Goal: Task Accomplishment & Management: Use online tool/utility

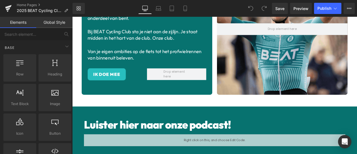
scroll to position [46, 0]
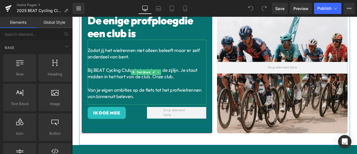
click at [147, 62] on p "Zodat jij het wielrennen niet alleen beleeft maar er zelf onderdeel van bent." at bounding box center [160, 60] width 141 height 16
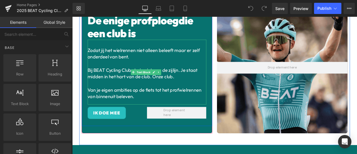
click at [147, 62] on p "Zodat jij het wielrennen niet alleen beleeft maar er zelf onderdeel van bent." at bounding box center [160, 60] width 141 height 16
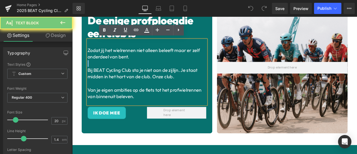
click at [144, 64] on p "Zodat jij het wielrennen niet alleen beleeft maar er zelf onderdeel van bent." at bounding box center [160, 60] width 141 height 16
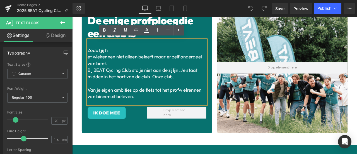
click at [251, 5] on span at bounding box center [250, 8] width 11 height 11
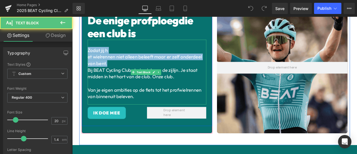
drag, startPoint x: 92, startPoint y: 55, endPoint x: 122, endPoint y: 72, distance: 34.5
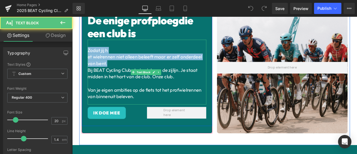
click at [122, 72] on div "Zodat jij h et wielrennen niet alleen beleeft maar er zelf onderdeel van bent. …" at bounding box center [160, 82] width 141 height 77
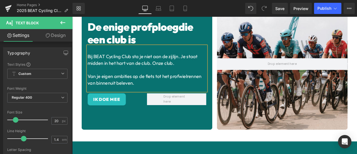
scroll to position [58, 0]
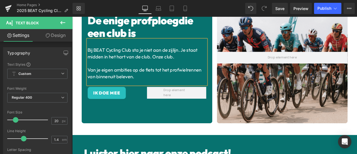
click at [171, 90] on div "Bij BEAT Cycling Club sta je niet aan de zijlijn. Je staat midden in het hart v…" at bounding box center [160, 70] width 141 height 53
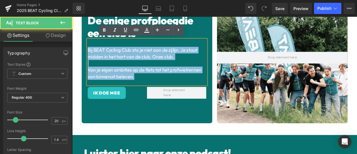
drag, startPoint x: 154, startPoint y: 85, endPoint x: 90, endPoint y: 57, distance: 69.9
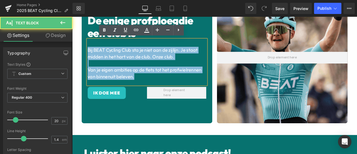
click at [90, 57] on div "Bij BEAT Cycling Club sta je niet aan de zijlijn. Je staat midden in het hart v…" at bounding box center [160, 70] width 141 height 53
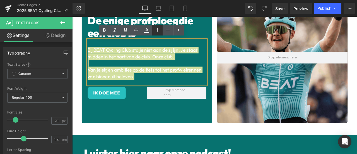
click at [159, 29] on icon at bounding box center [157, 29] width 7 height 7
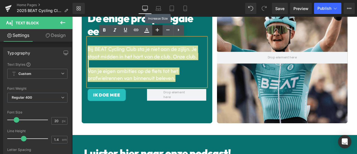
click at [159, 29] on icon at bounding box center [157, 29] width 7 height 7
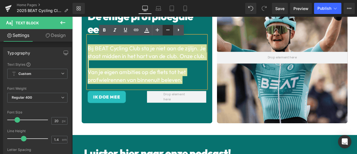
click at [166, 29] on icon at bounding box center [168, 29] width 7 height 7
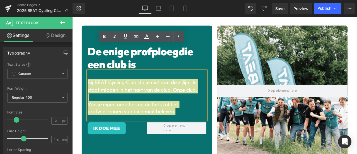
scroll to position [0, 0]
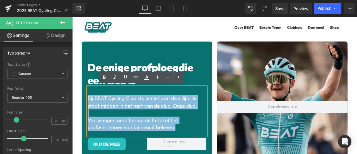
click at [241, 69] on div "Hero Banner" at bounding box center [321, 123] width 160 height 155
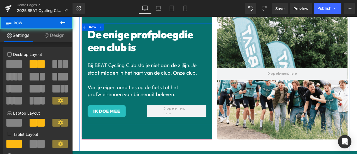
scroll to position [46, 0]
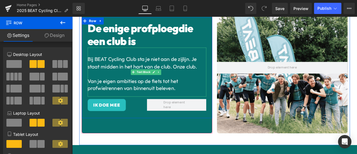
click at [200, 100] on p "Van je eigen ambities op de fiets tot het profwielrennen van binnenuit beleven." at bounding box center [160, 96] width 141 height 17
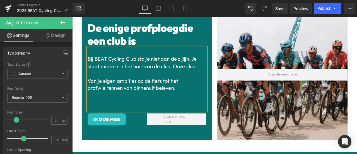
scroll to position [42, 0]
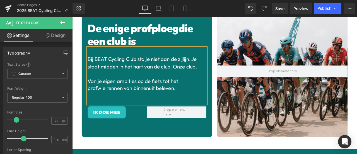
click at [194, 147] on div "De enige profploeg die een club is Heading Bij BEAT Cycling Club sta je niet aa…" at bounding box center [160, 81] width 155 height 155
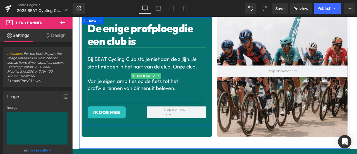
click at [195, 114] on div "Bij BEAT Cycling Club sta je niet aan de zijlijn. Je staat midden in het hart v…" at bounding box center [160, 86] width 141 height 67
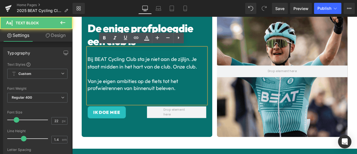
scroll to position [46, 0]
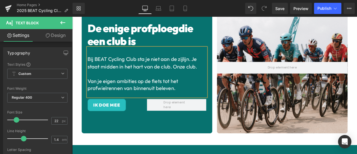
click at [249, 140] on div at bounding box center [321, 77] width 155 height 155
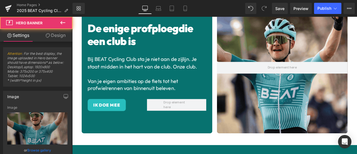
scroll to position [0, 0]
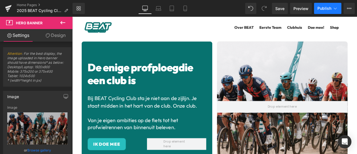
click at [323, 6] on span "Publish" at bounding box center [324, 8] width 14 height 4
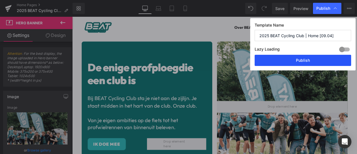
click at [291, 61] on button "Publish" at bounding box center [303, 60] width 96 height 11
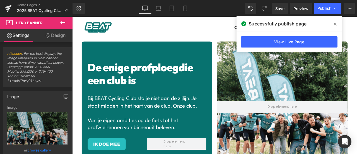
click at [336, 24] on icon at bounding box center [335, 24] width 3 height 4
